Goal: Task Accomplishment & Management: Use online tool/utility

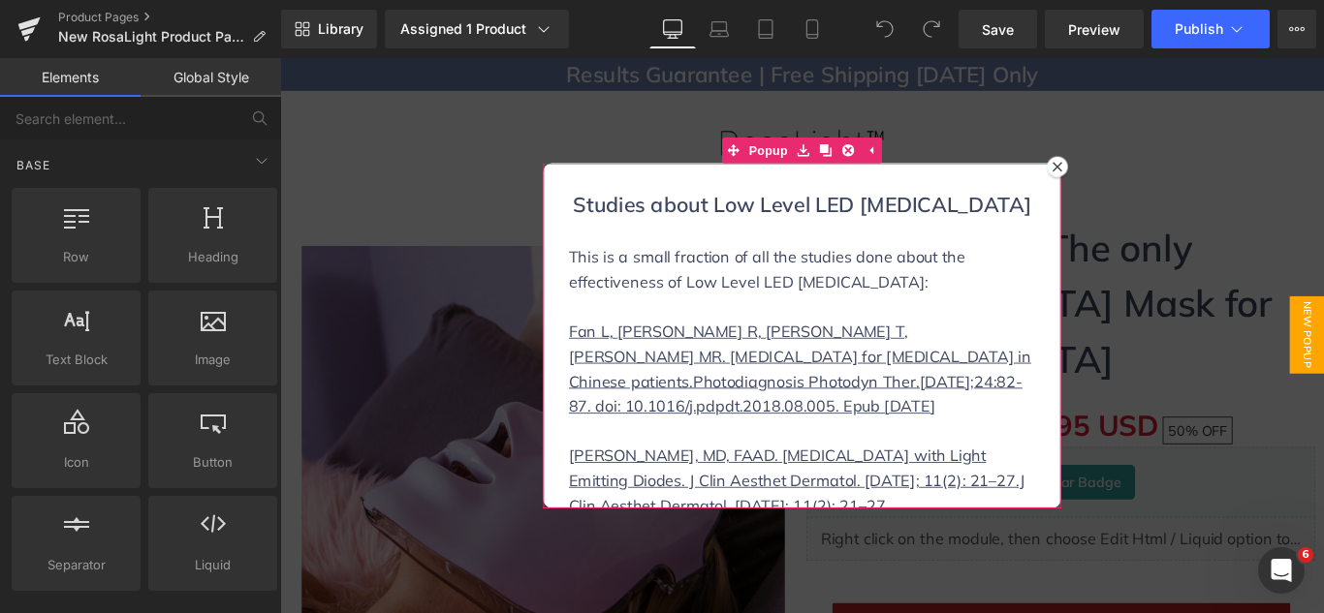
click at [1149, 174] on icon at bounding box center [1153, 180] width 12 height 12
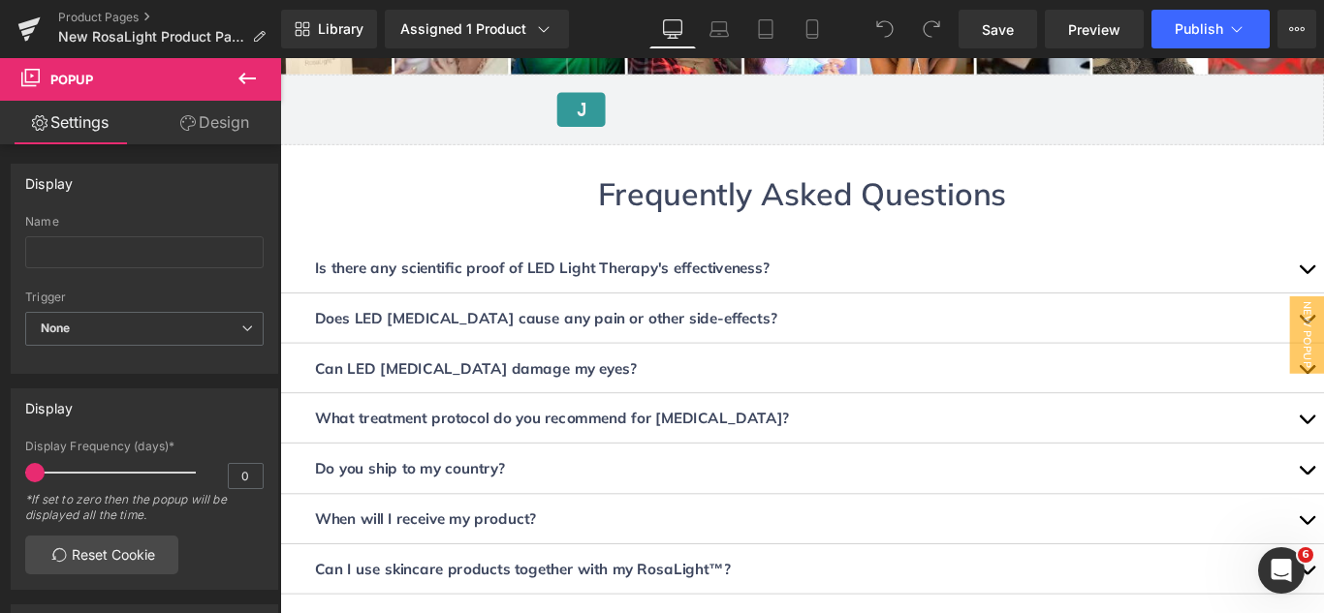
scroll to position [8201, 0]
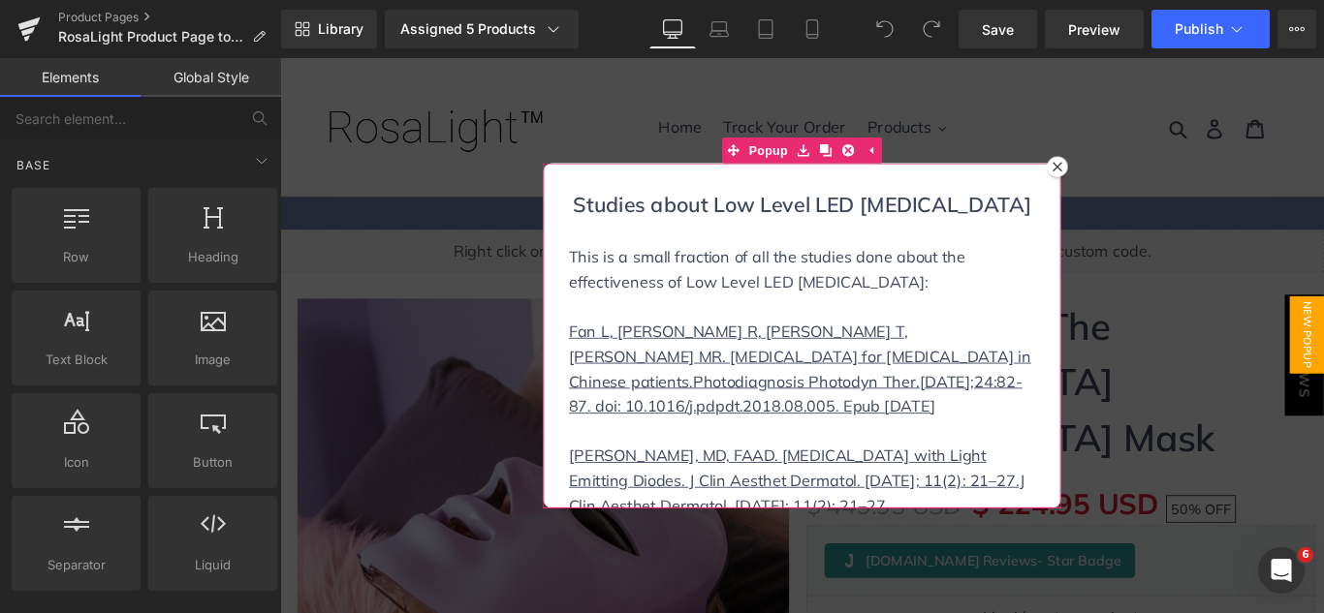
click at [1150, 180] on icon at bounding box center [1153, 180] width 12 height 12
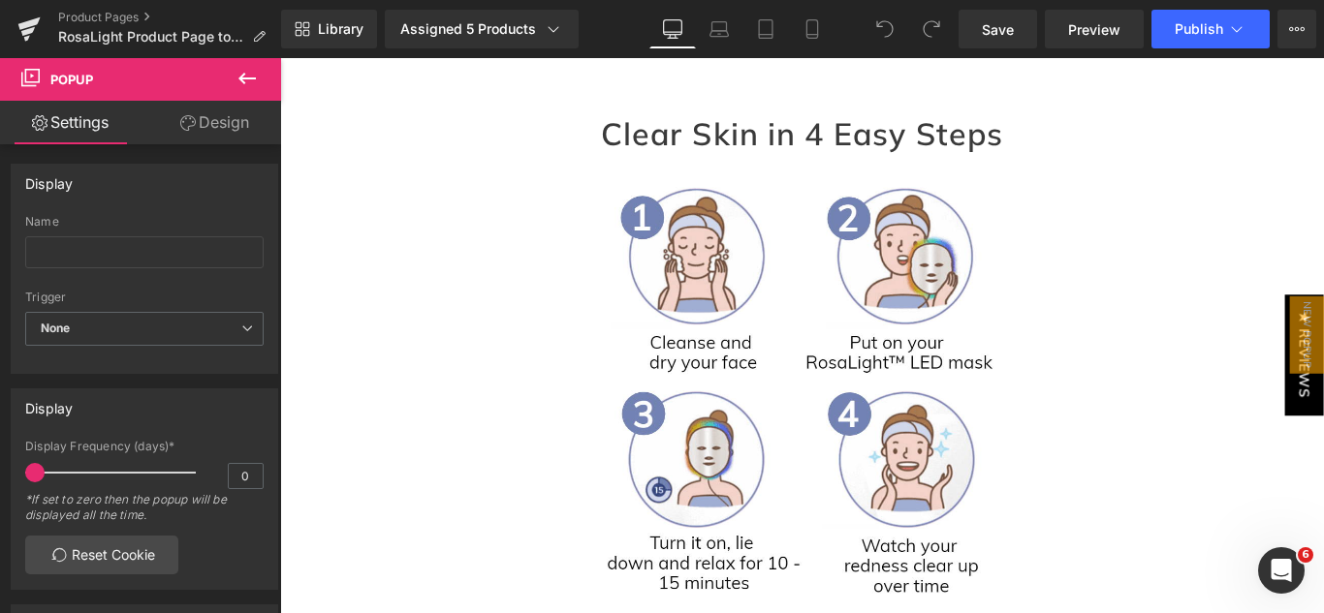
scroll to position [2262, 0]
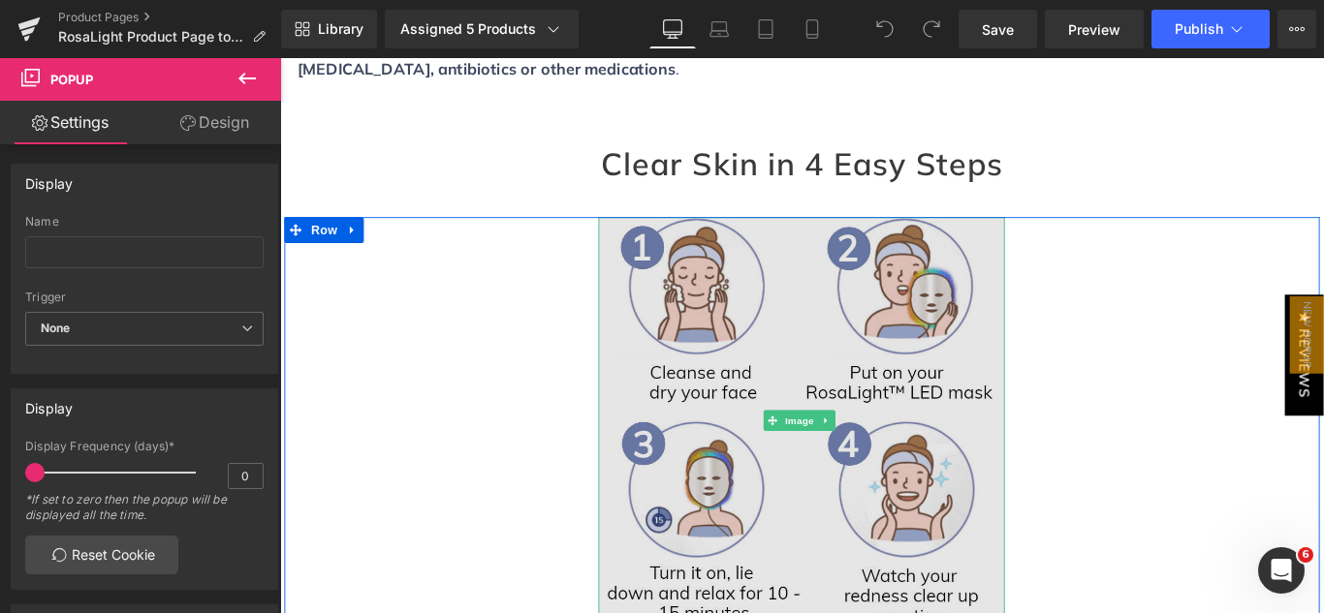
click at [775, 236] on img at bounding box center [866, 464] width 456 height 456
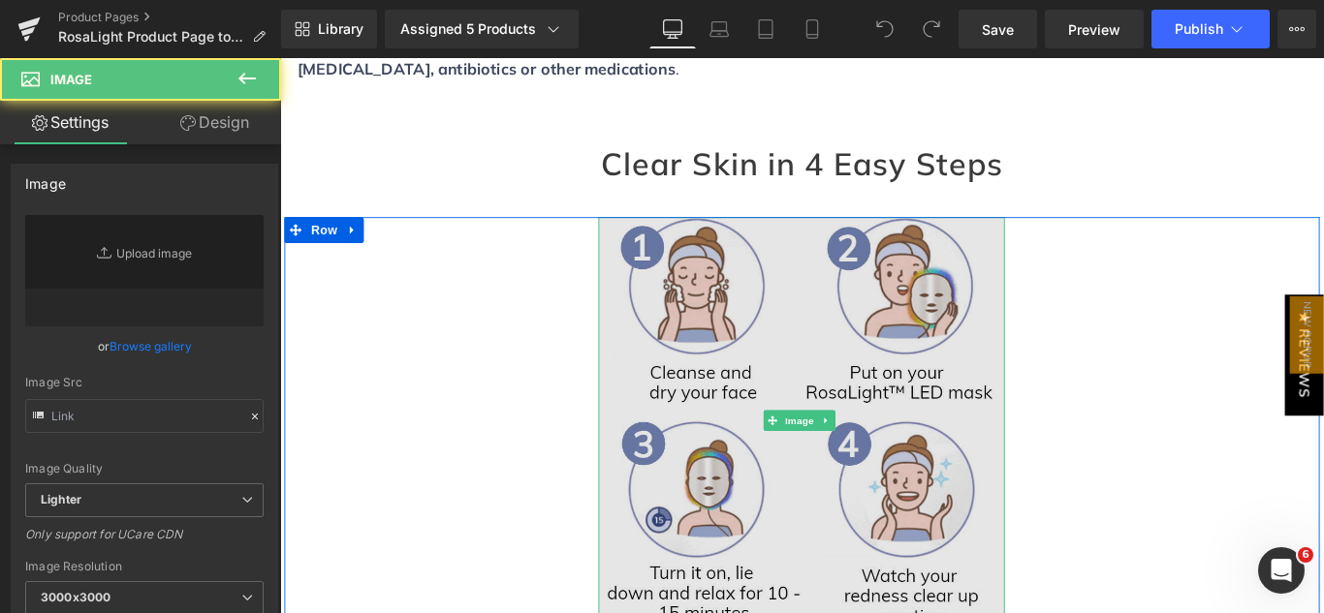
type input "[URL][DOMAIN_NAME]"
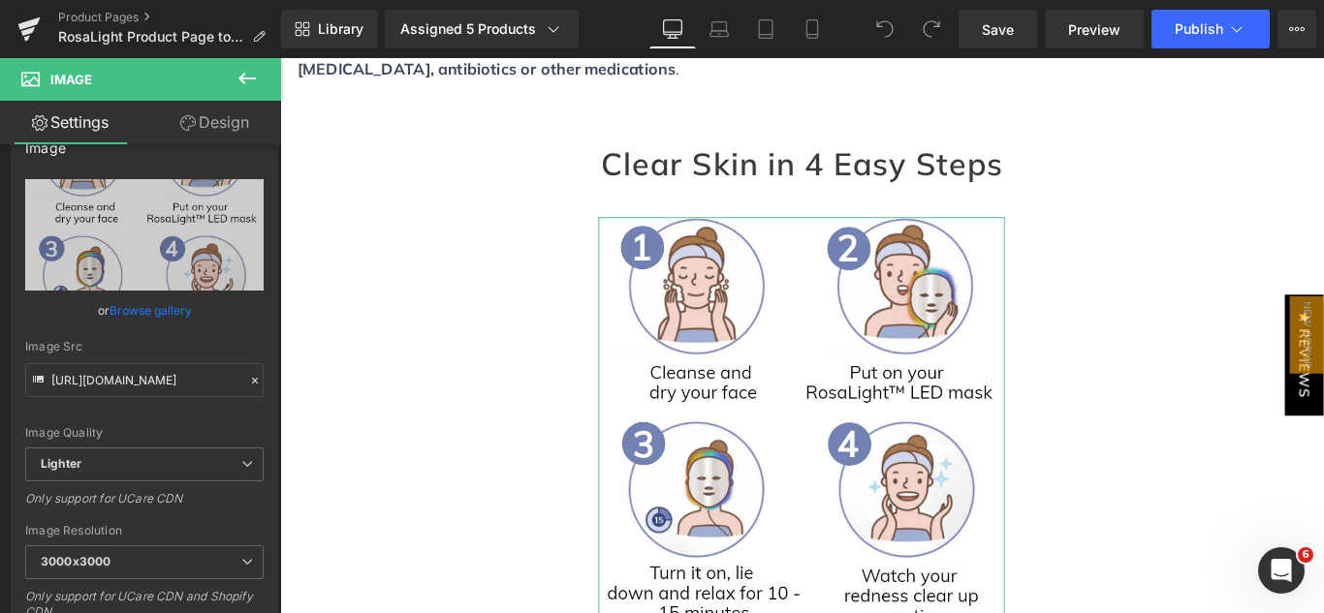
scroll to position [0, 0]
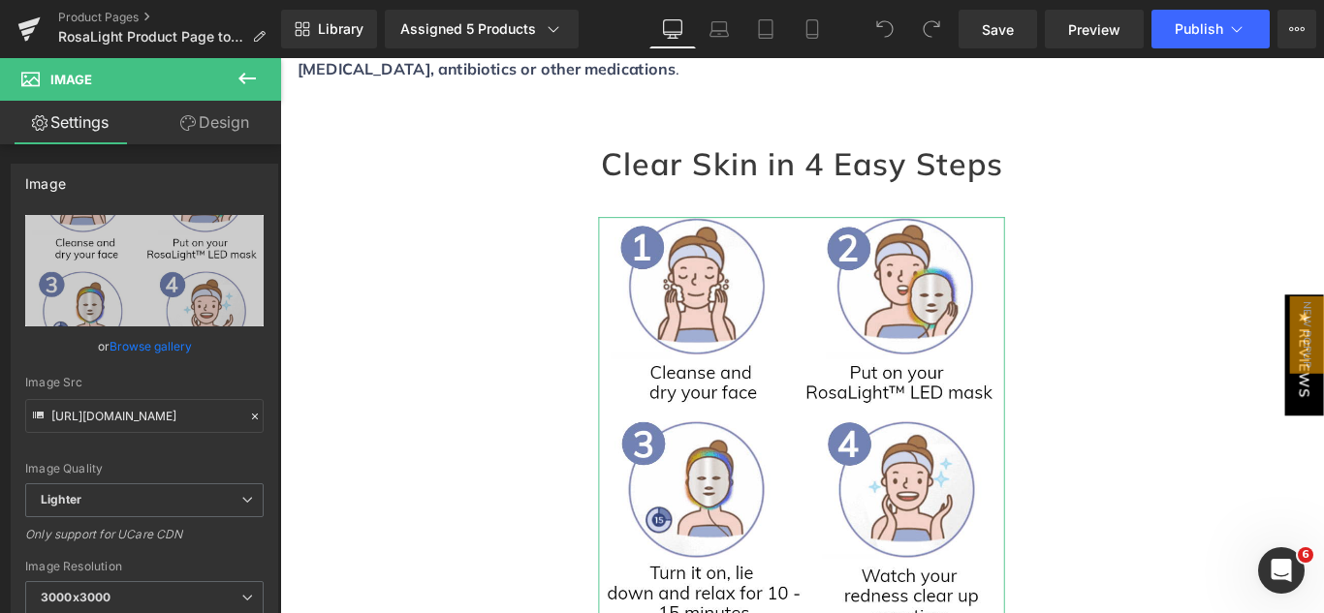
click at [273, 222] on b at bounding box center [277, 211] width 8 height 127
click at [210, 126] on link "Design" at bounding box center [214, 123] width 141 height 44
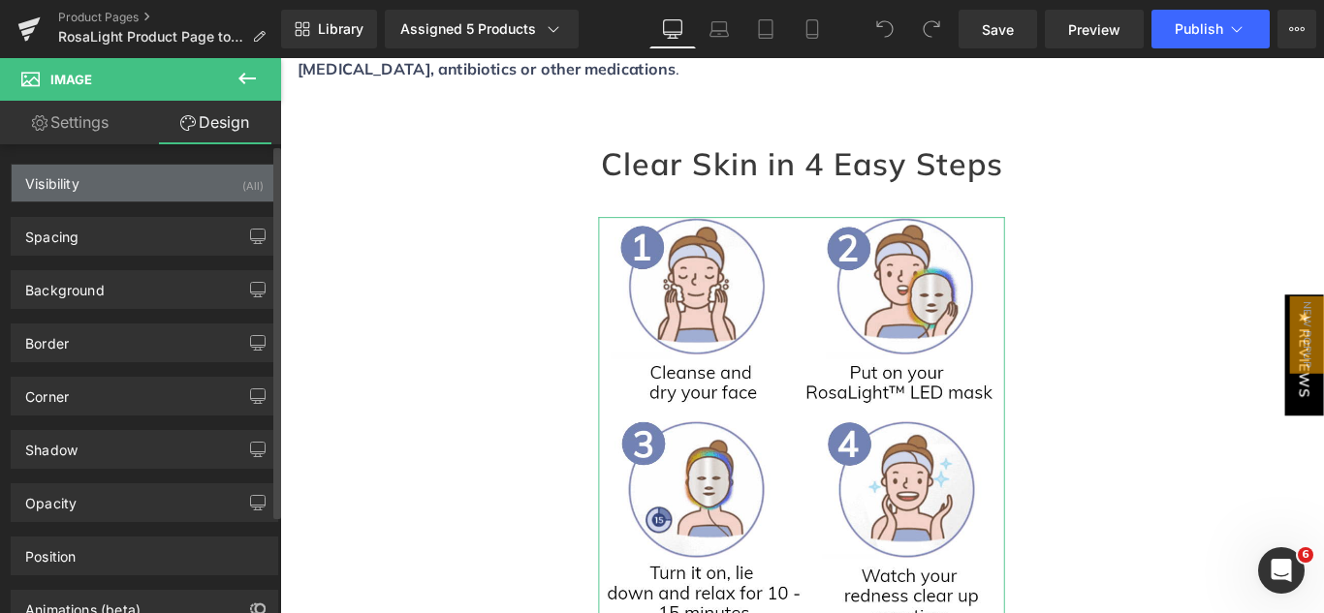
click at [144, 189] on div "Visibility (All)" at bounding box center [145, 183] width 266 height 37
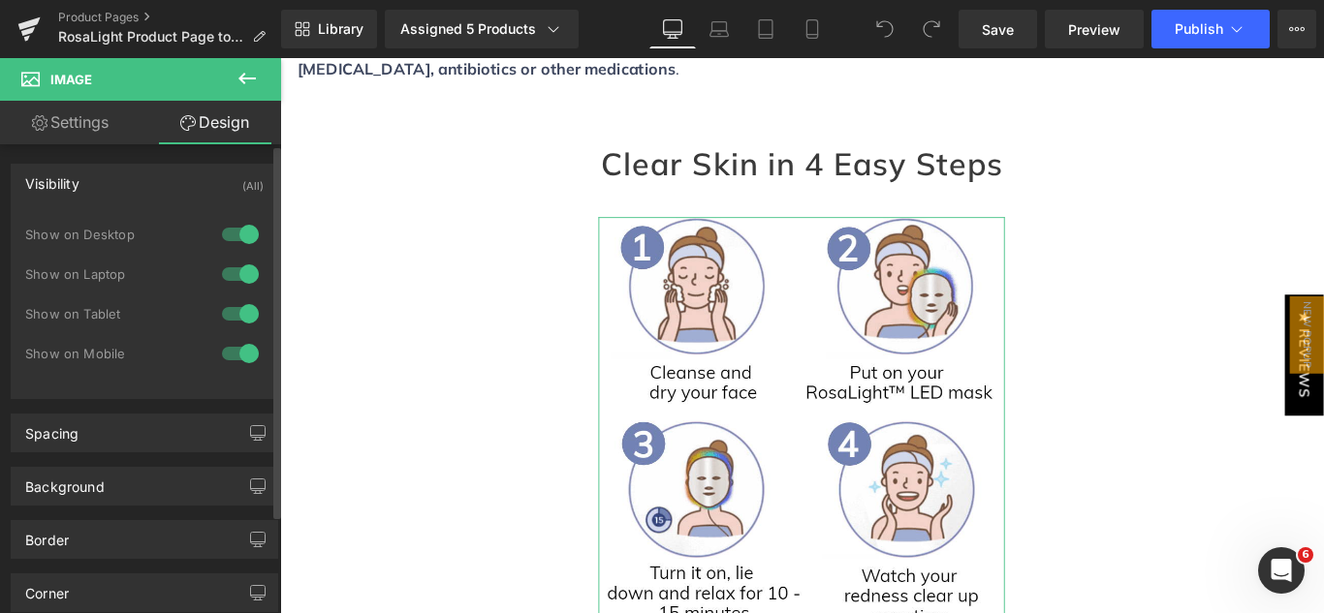
click at [144, 189] on div "Visibility (All)" at bounding box center [145, 183] width 266 height 37
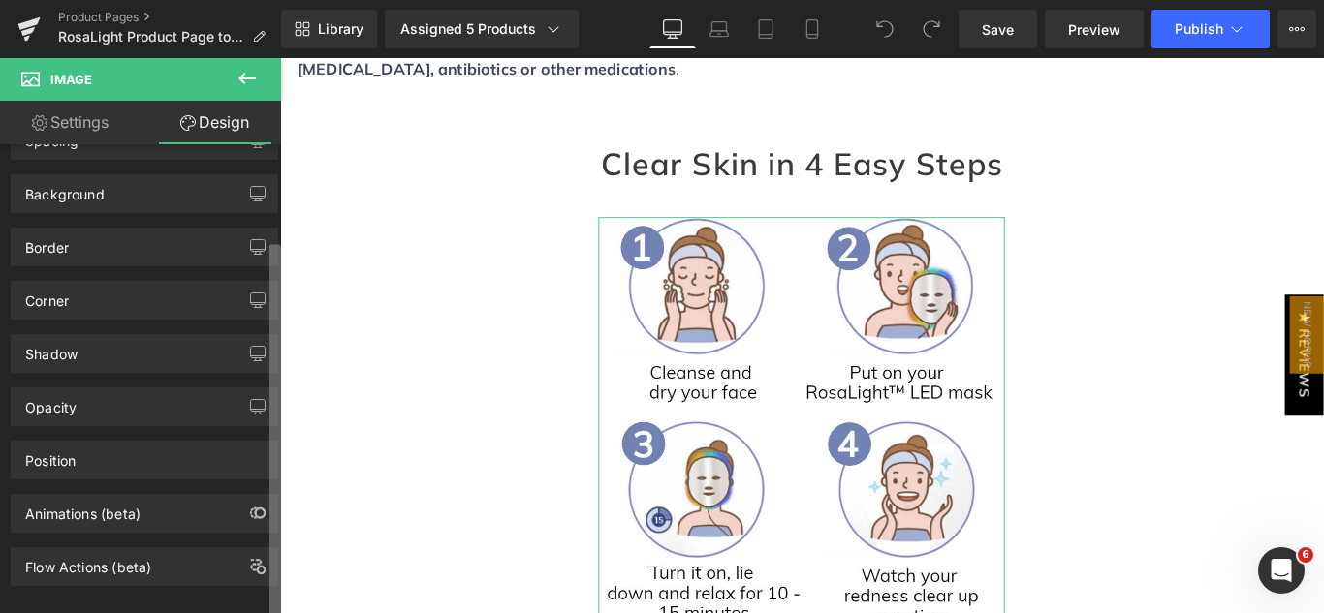
scroll to position [123, 0]
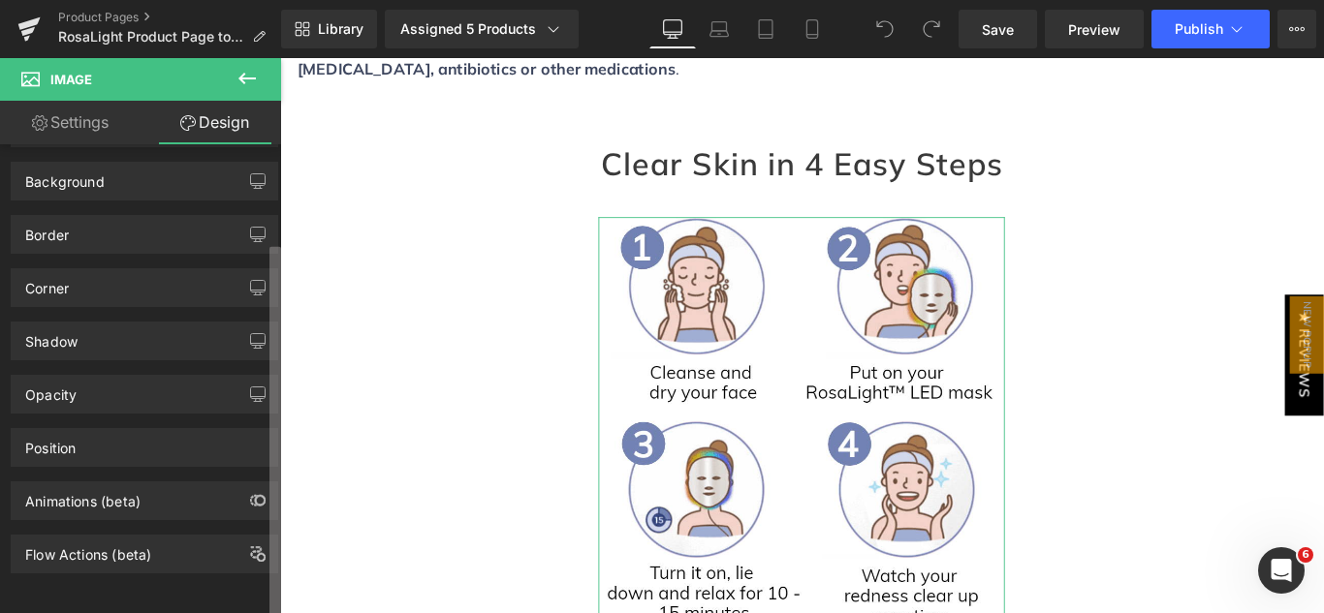
click at [273, 432] on b at bounding box center [275, 432] width 12 height 371
